Goal: Information Seeking & Learning: Find specific fact

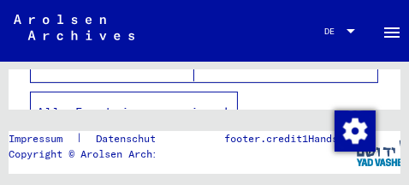
scroll to position [494, 0]
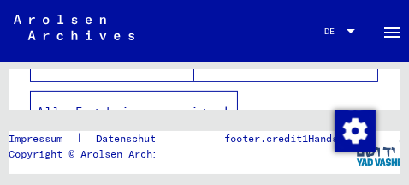
click at [229, 105] on icon "button" at bounding box center [225, 111] width 9 height 12
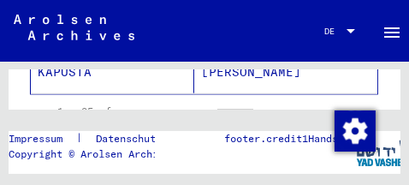
scroll to position [1322, 0]
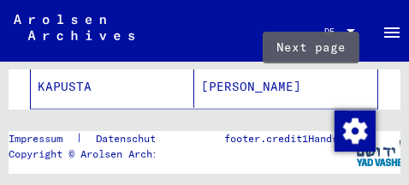
click at [310, 122] on icon "Next page" at bounding box center [320, 134] width 24 height 24
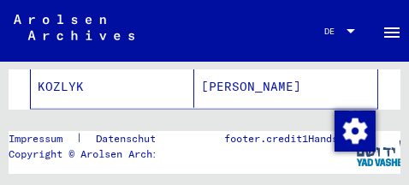
click at [310, 122] on icon "Next page" at bounding box center [320, 134] width 24 height 24
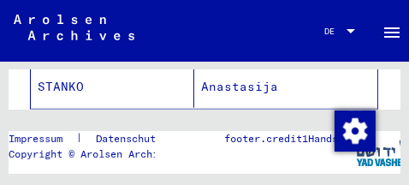
click at [310, 122] on icon "Next page" at bounding box center [320, 134] width 24 height 24
type input "*"
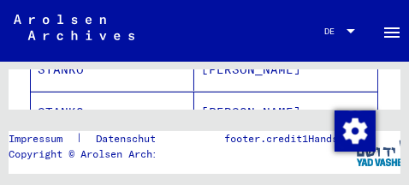
scroll to position [434, 0]
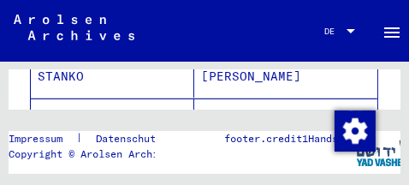
click at [80, 98] on mat-cell "STANKO" at bounding box center [112, 119] width 163 height 42
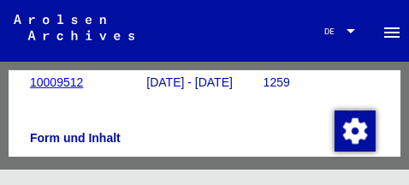
scroll to position [389, 0]
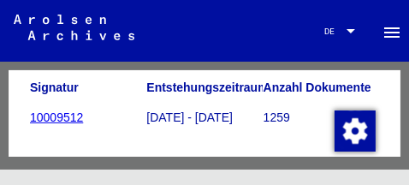
click at [70, 109] on icon at bounding box center [71, 116] width 43 height 68
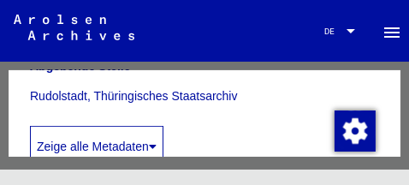
scroll to position [593, 0]
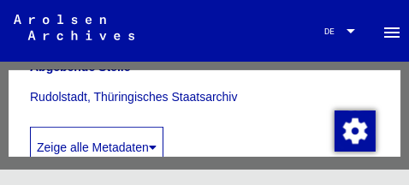
click at [156, 141] on icon at bounding box center [153, 147] width 8 height 12
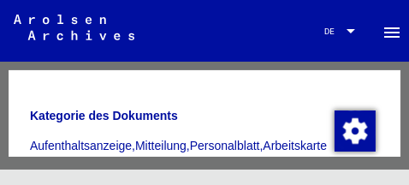
scroll to position [905, 0]
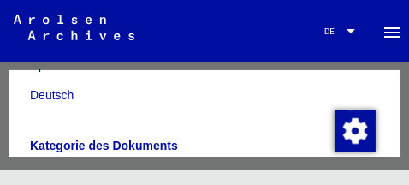
click at [64, 148] on icon at bounding box center [71, 116] width 43 height 68
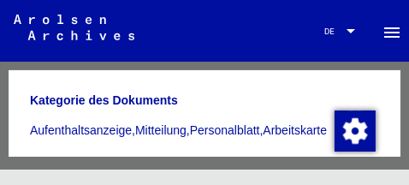
scroll to position [995, 0]
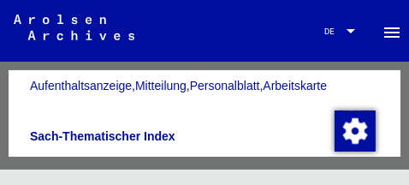
click at [81, 106] on icon at bounding box center [71, 116] width 43 height 68
